Goal: Information Seeking & Learning: Learn about a topic

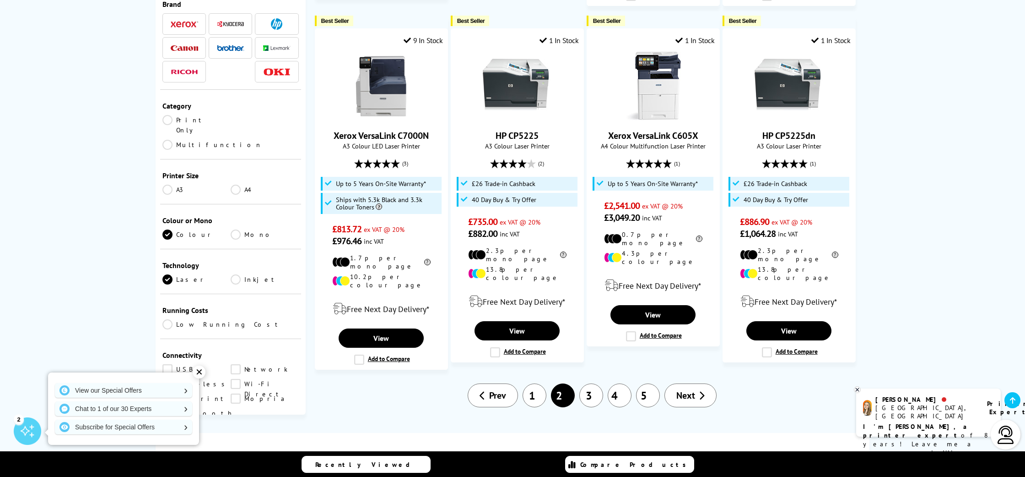
scroll to position [1008, 0]
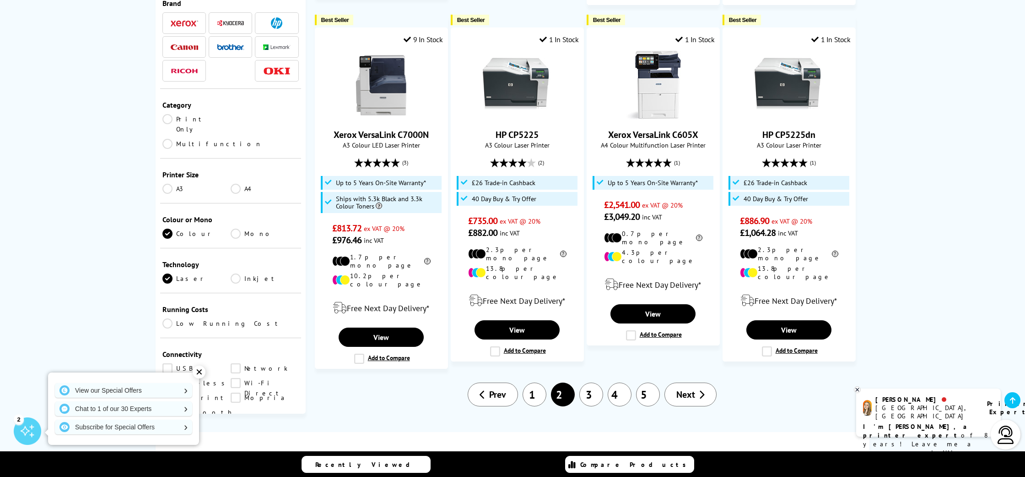
click at [590, 382] on link "3" at bounding box center [591, 394] width 24 height 24
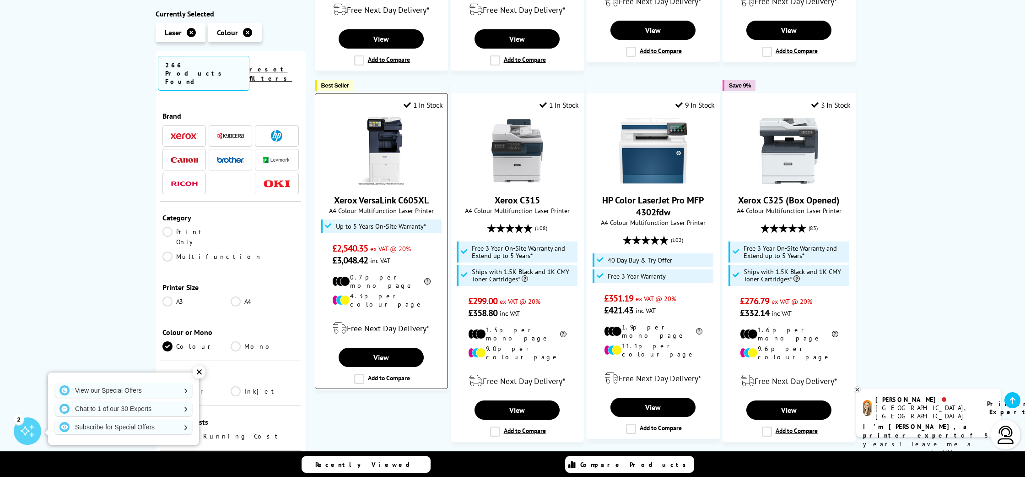
scroll to position [552, 0]
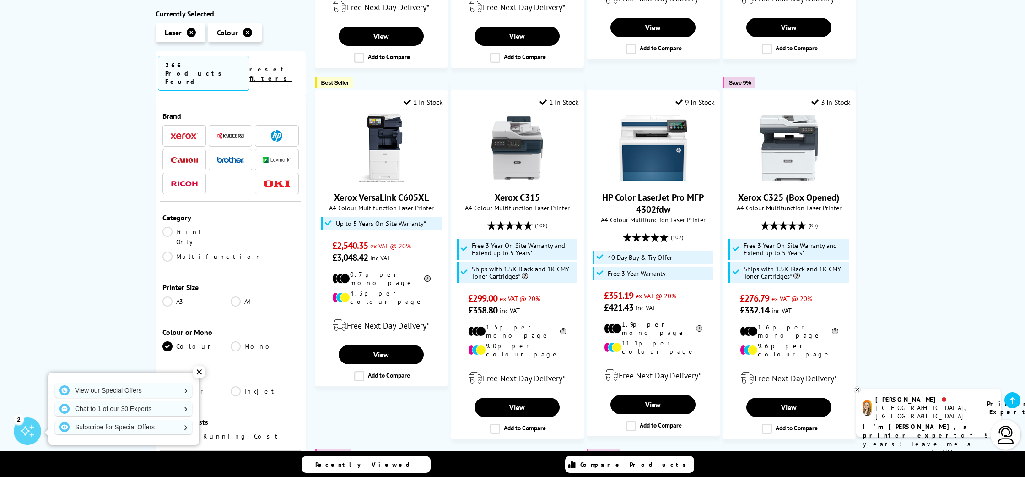
click at [186, 157] on img at bounding box center [184, 160] width 27 height 6
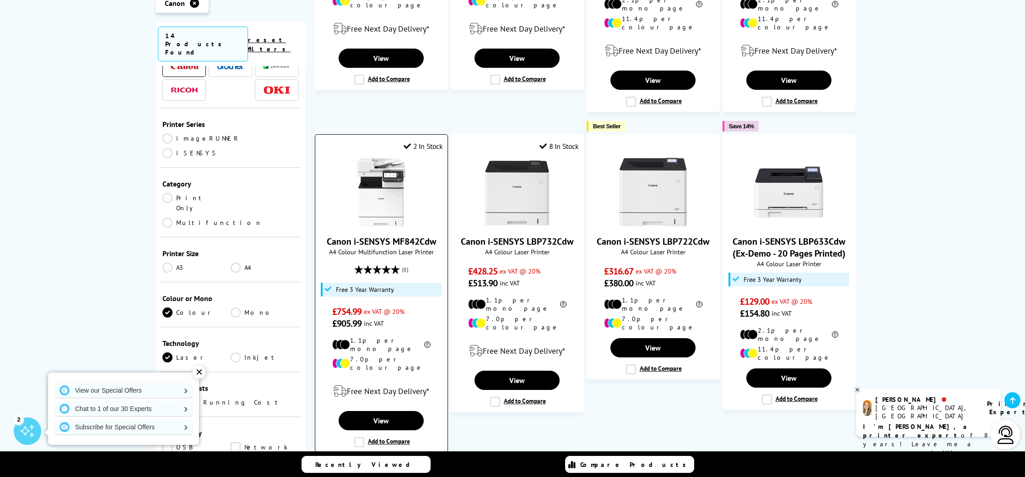
scroll to position [65, 0]
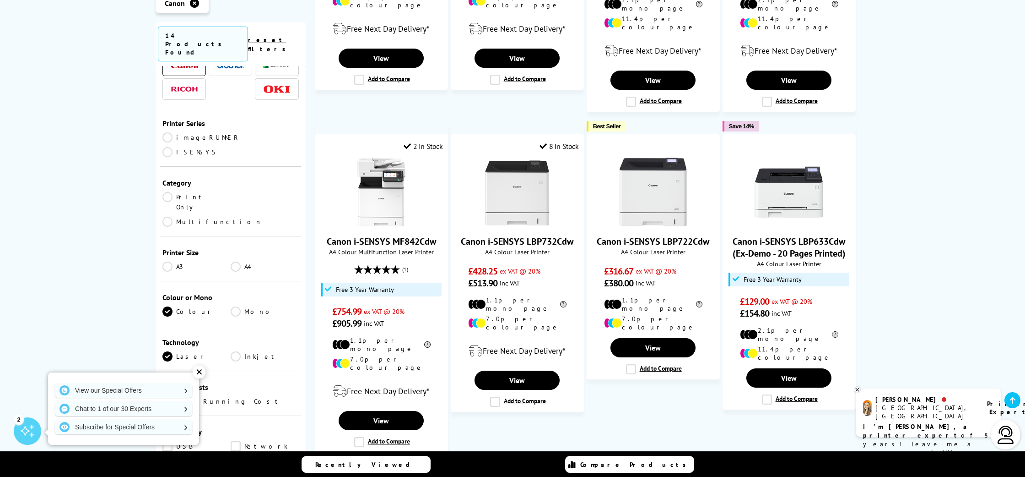
click at [617, 471] on span "Next" at bounding box center [615, 477] width 19 height 12
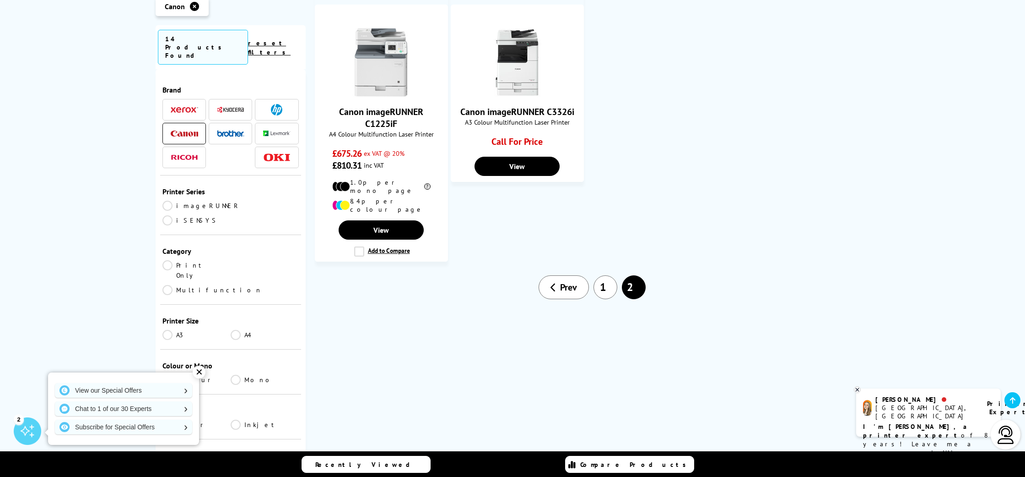
scroll to position [248, 0]
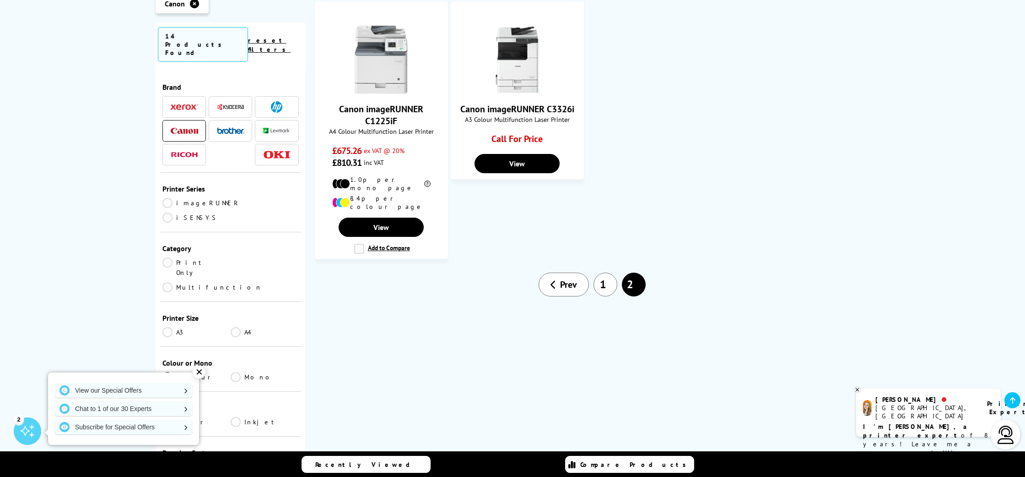
click at [231, 212] on link "iSENSYS" at bounding box center [196, 217] width 68 height 10
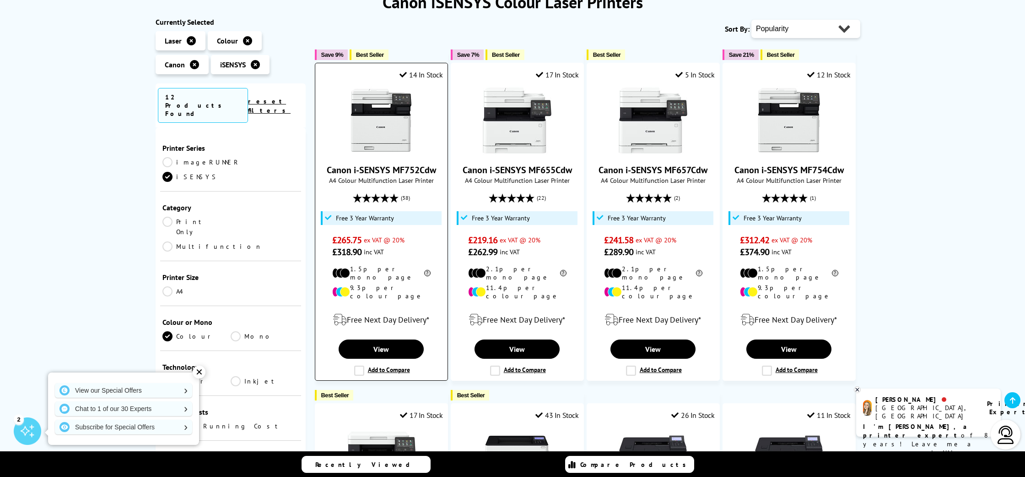
scroll to position [135, 0]
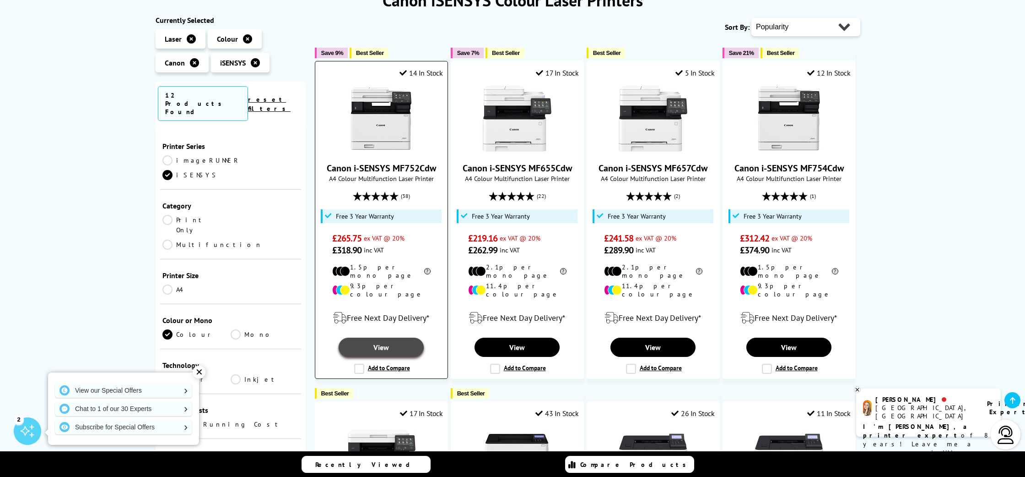
click at [383, 337] on link "View" at bounding box center [381, 346] width 85 height 19
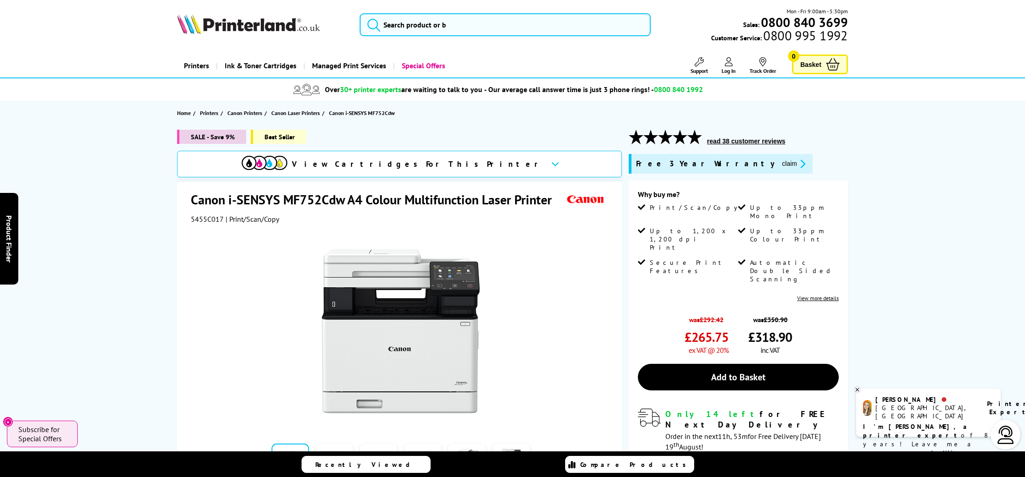
click at [814, 294] on link "View more details" at bounding box center [818, 297] width 42 height 7
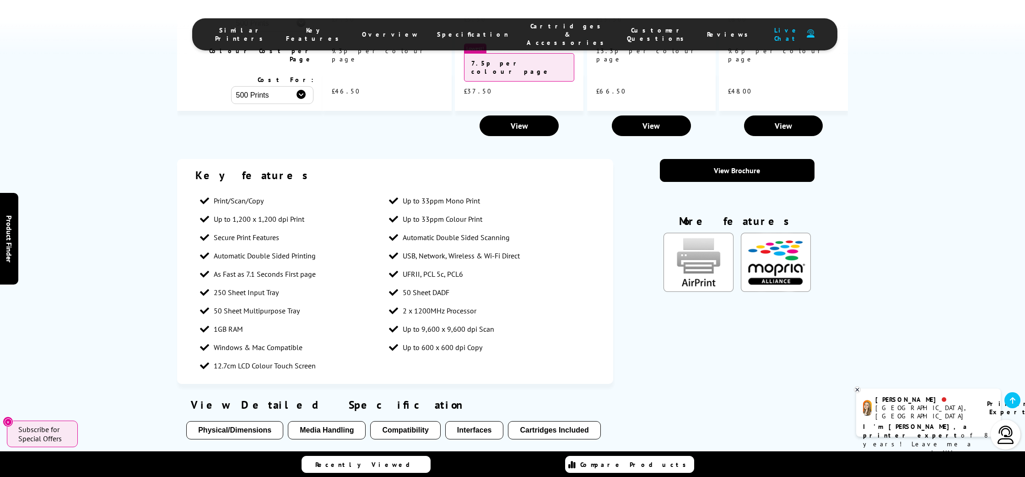
scroll to position [1154, 0]
click at [467, 420] on button "Interfaces" at bounding box center [474, 429] width 59 height 18
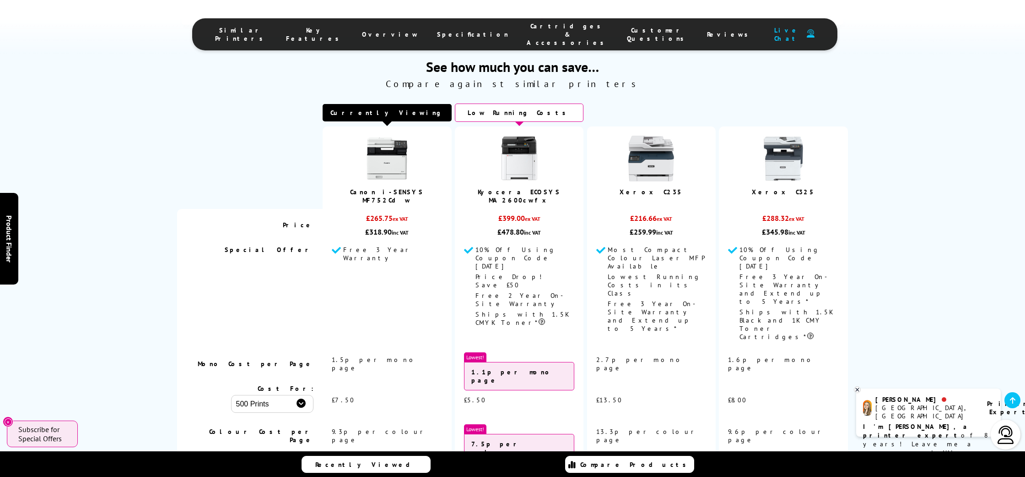
scroll to position [771, 0]
